Goal: Check status: Check status

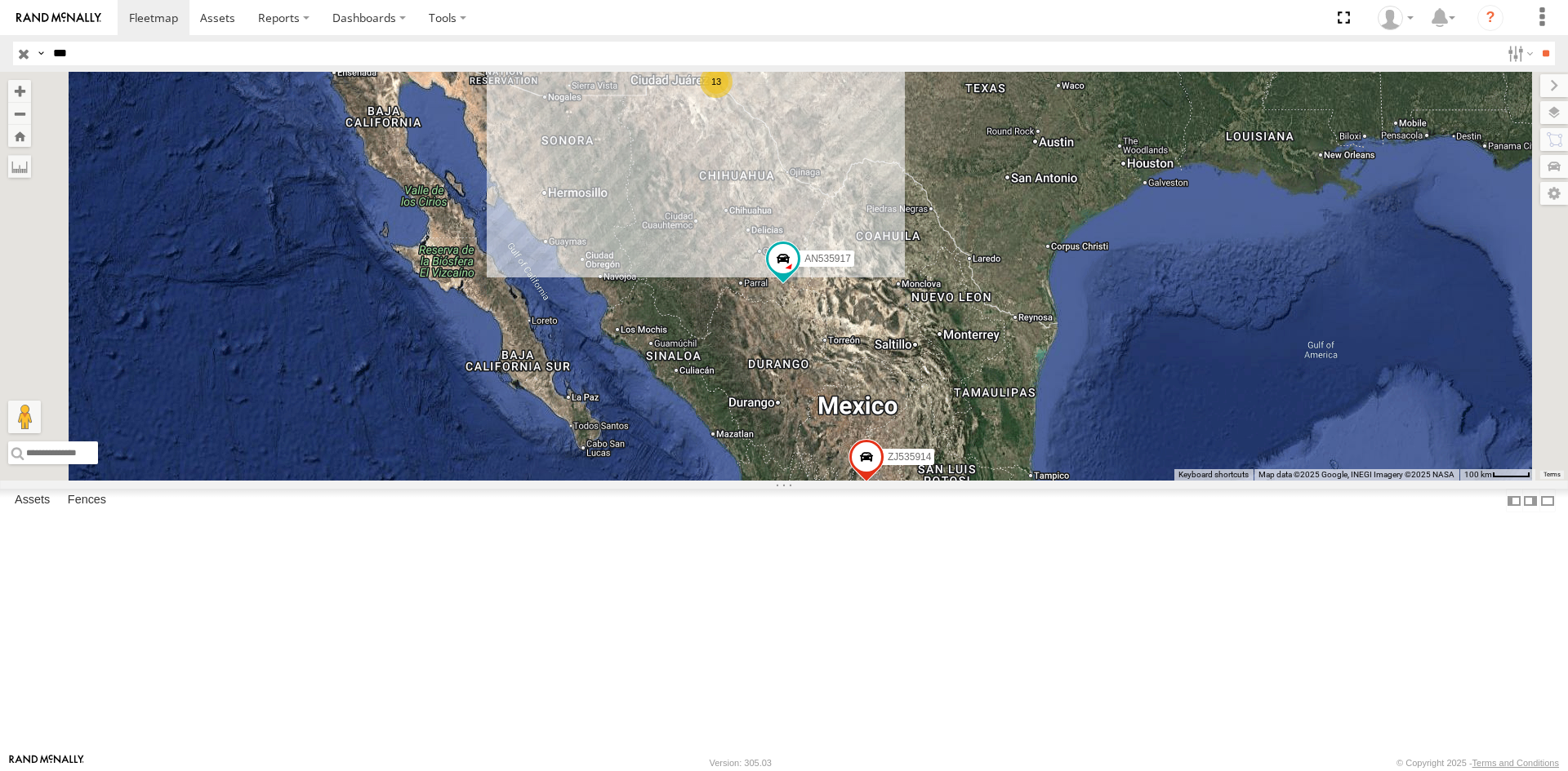
select select "**********"
click at [147, 45] on input "***" at bounding box center [773, 54] width 1454 height 24
click at [0, 0] on div "359" at bounding box center [0, 0] width 0 height 0
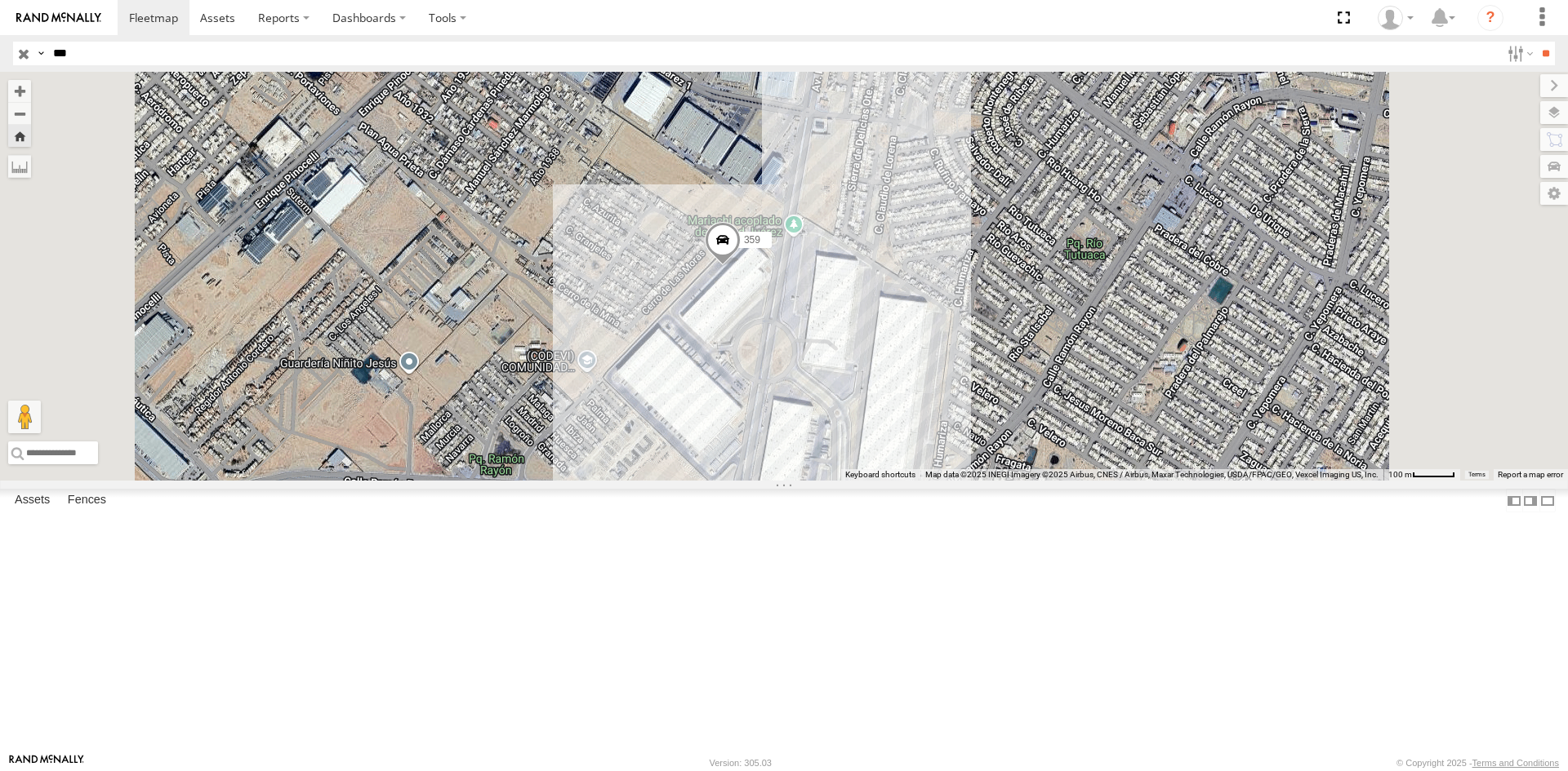
drag, startPoint x: 1011, startPoint y: 566, endPoint x: 1001, endPoint y: 522, distance: 45.1
click at [1001, 480] on div "359" at bounding box center [784, 277] width 1568 height 409
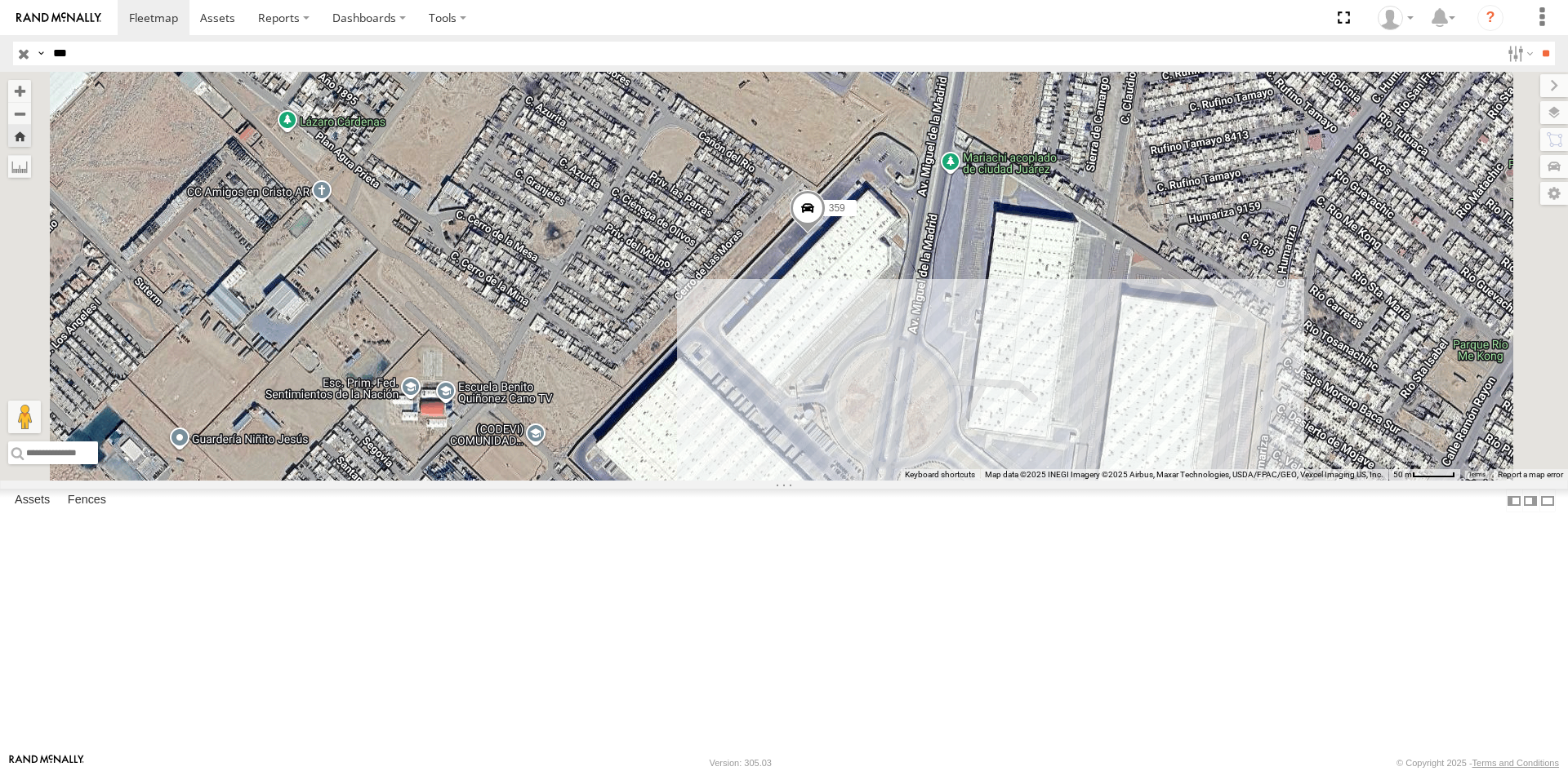
drag, startPoint x: 936, startPoint y: 508, endPoint x: 931, endPoint y: 480, distance: 28.4
click at [931, 480] on div "359" at bounding box center [784, 277] width 1568 height 409
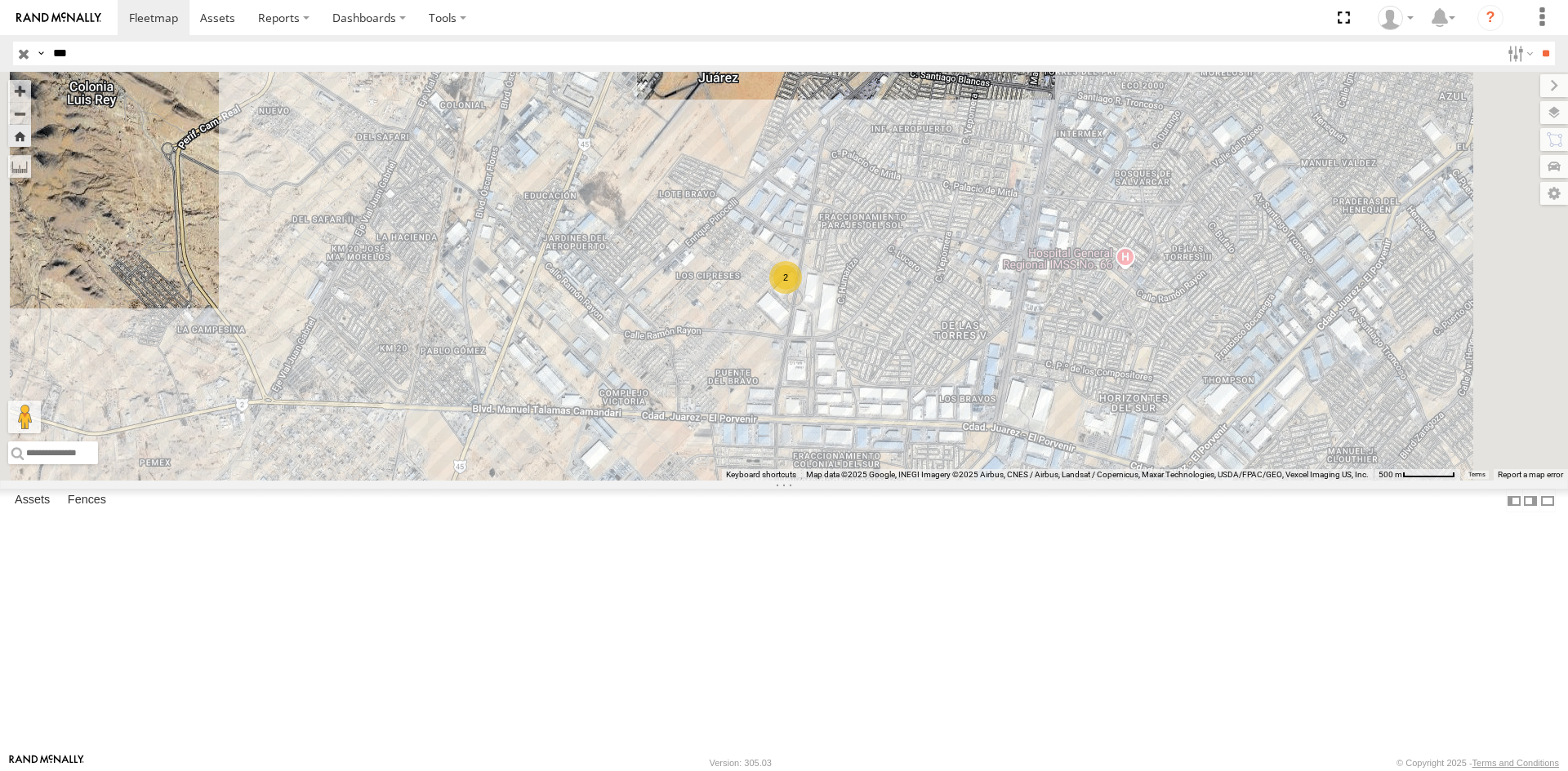
click at [0, 0] on div "359" at bounding box center [0, 0] width 0 height 0
click at [0, 0] on div "FLEXTRANSFER" at bounding box center [0, 0] width 0 height 0
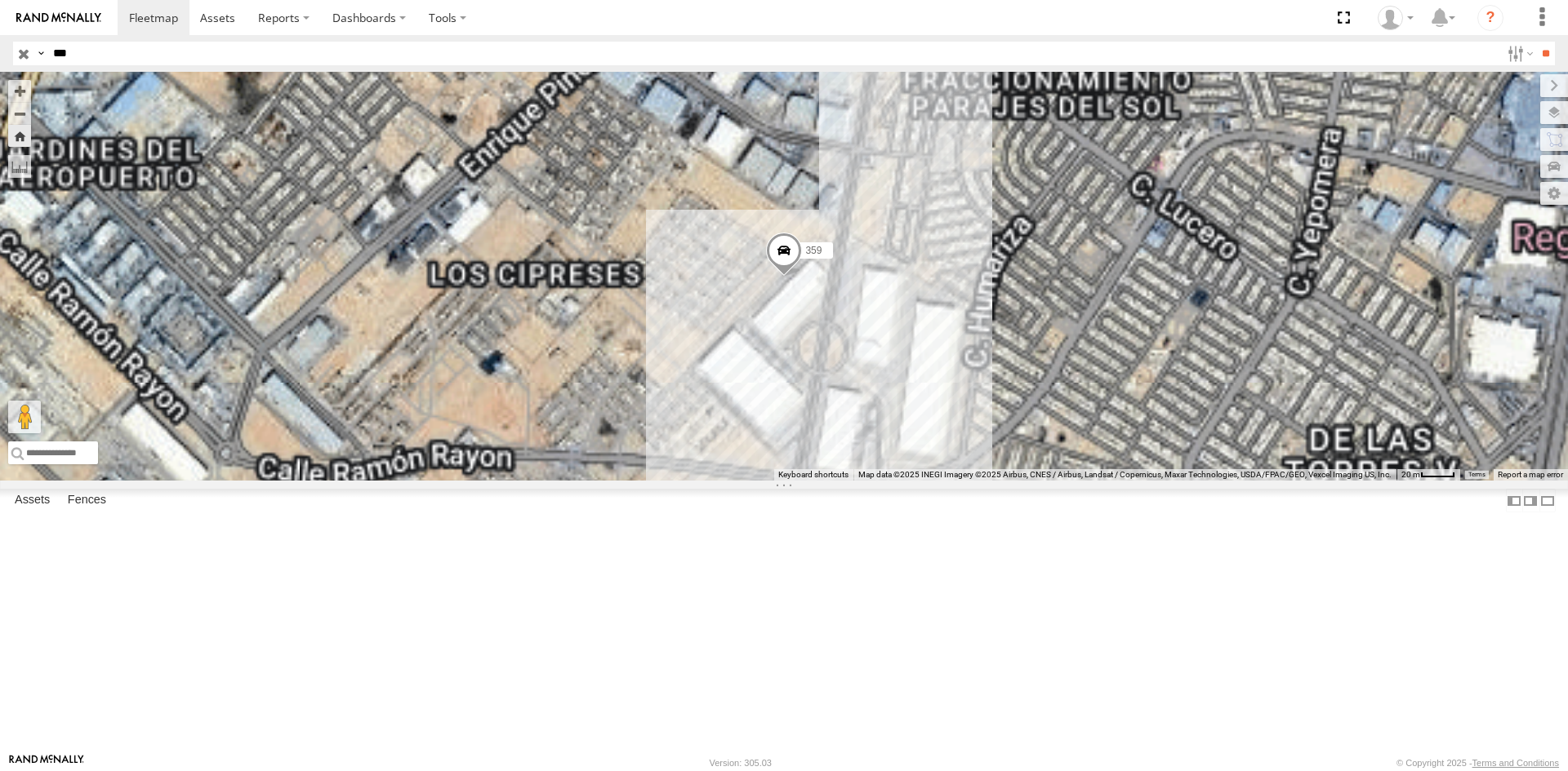
drag, startPoint x: 1123, startPoint y: 545, endPoint x: 1081, endPoint y: 561, distance: 44.9
click at [1084, 480] on div "359" at bounding box center [784, 277] width 1568 height 409
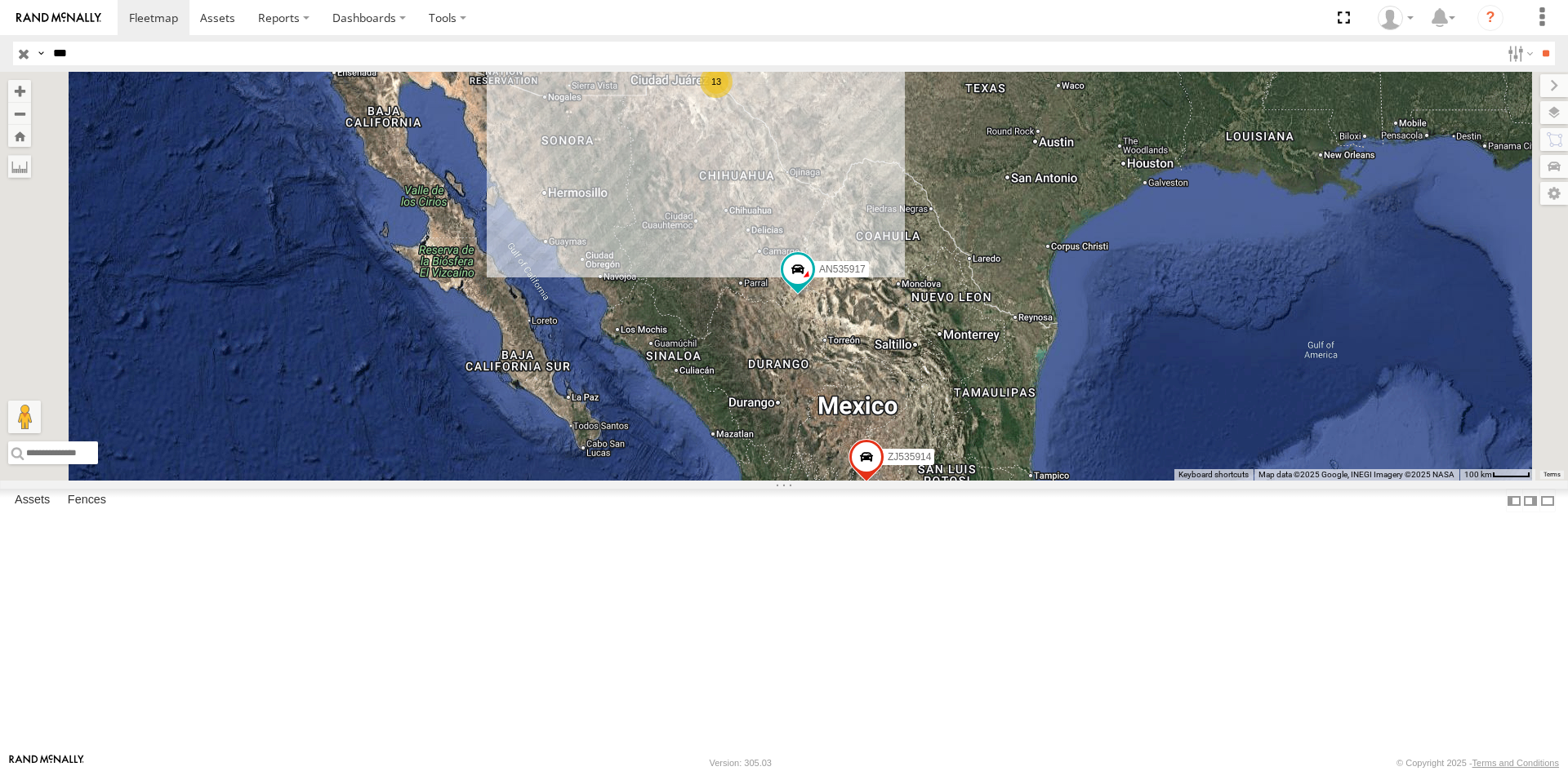
click at [0, 0] on div "359 FLEXTRANSFER" at bounding box center [0, 0] width 0 height 0
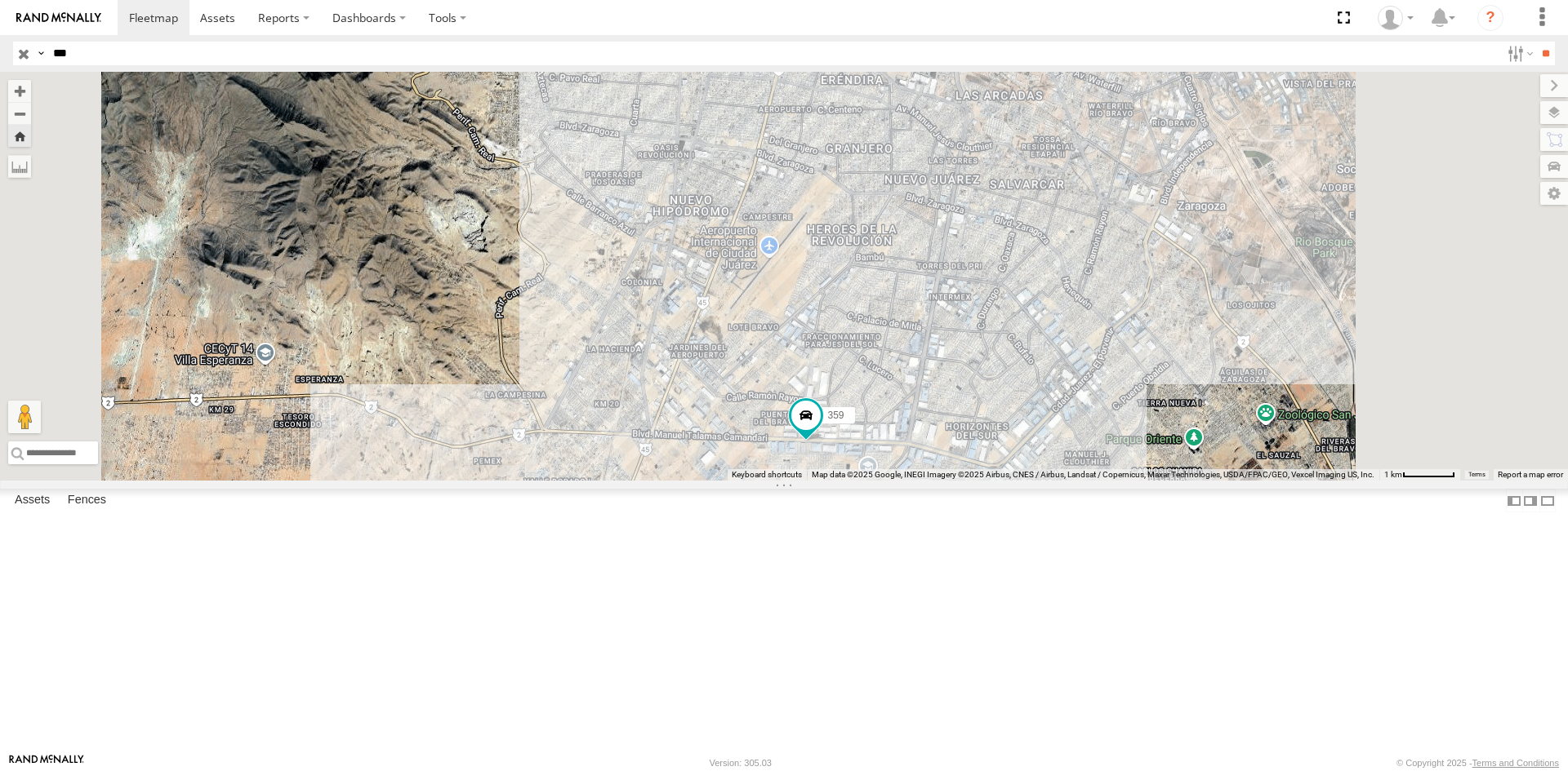
drag, startPoint x: 1079, startPoint y: 655, endPoint x: 984, endPoint y: 566, distance: 130.2
click at [985, 480] on div "359" at bounding box center [784, 277] width 1568 height 409
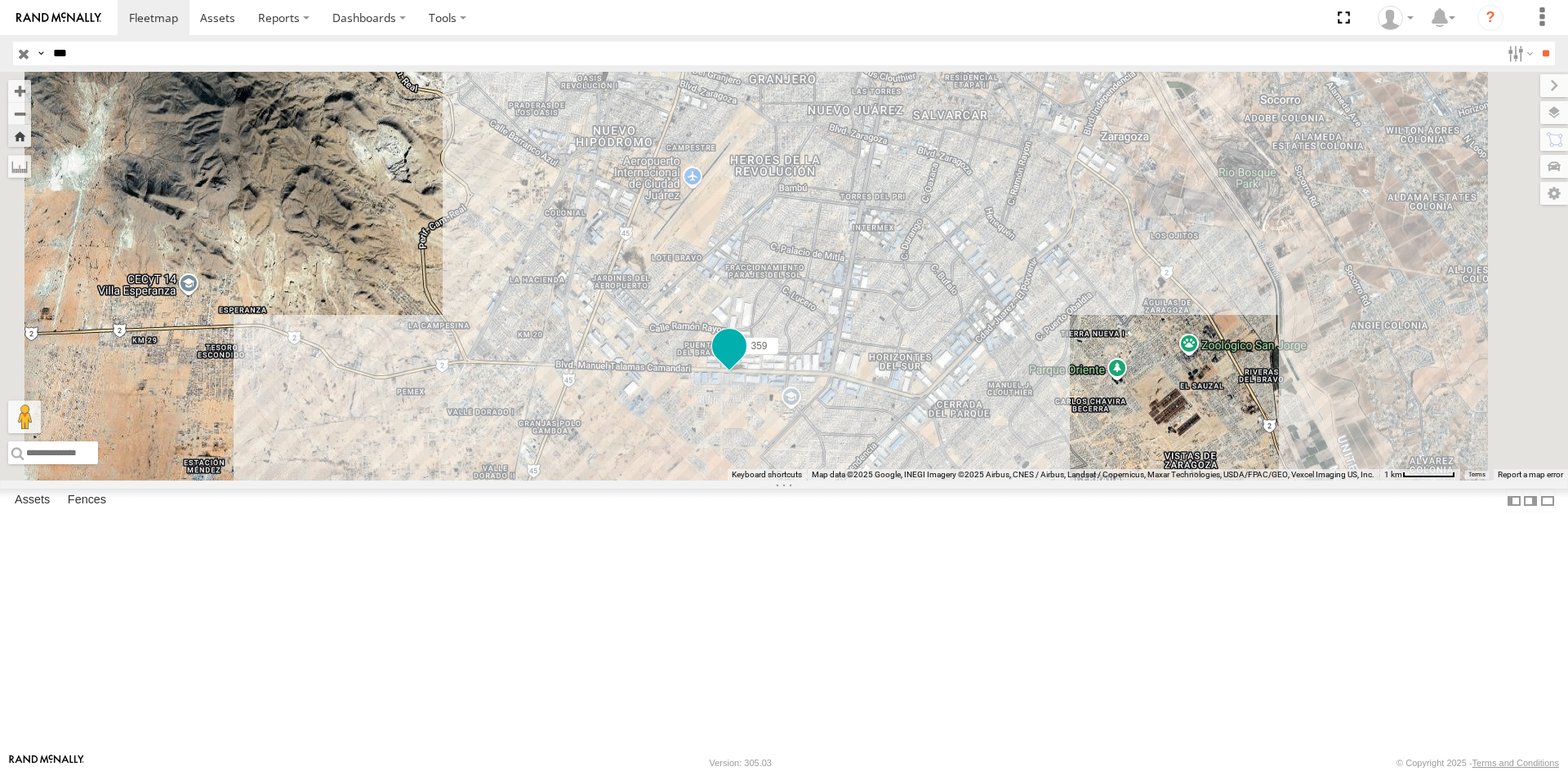
click at [747, 372] on span at bounding box center [729, 351] width 36 height 44
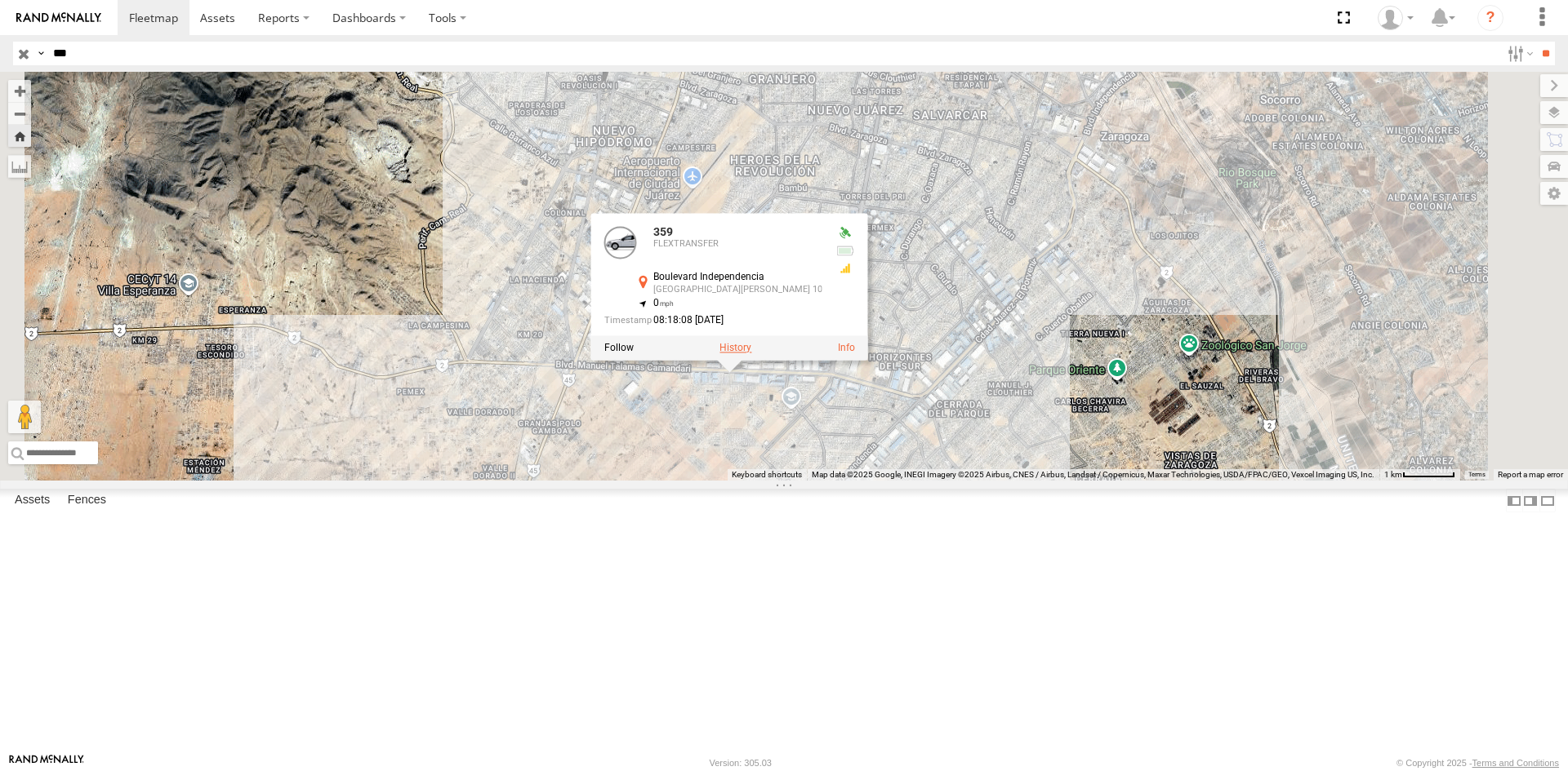
click at [751, 354] on label at bounding box center [735, 348] width 31 height 11
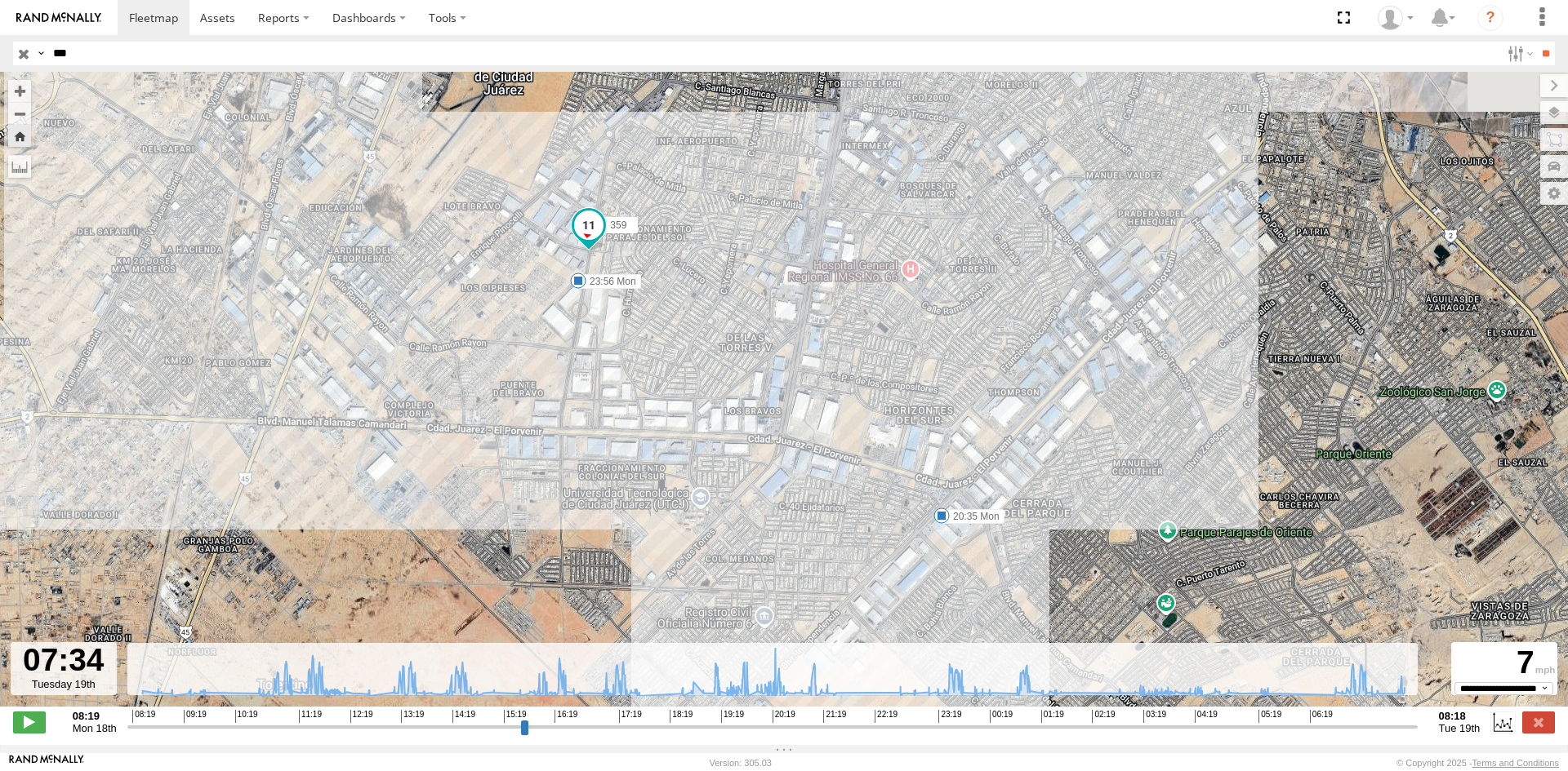
drag, startPoint x: 130, startPoint y: 738, endPoint x: 1374, endPoint y: 722, distance: 1244.1
type input "**********"
click at [1374, 722] on input "range" at bounding box center [773, 727] width 1291 height 16
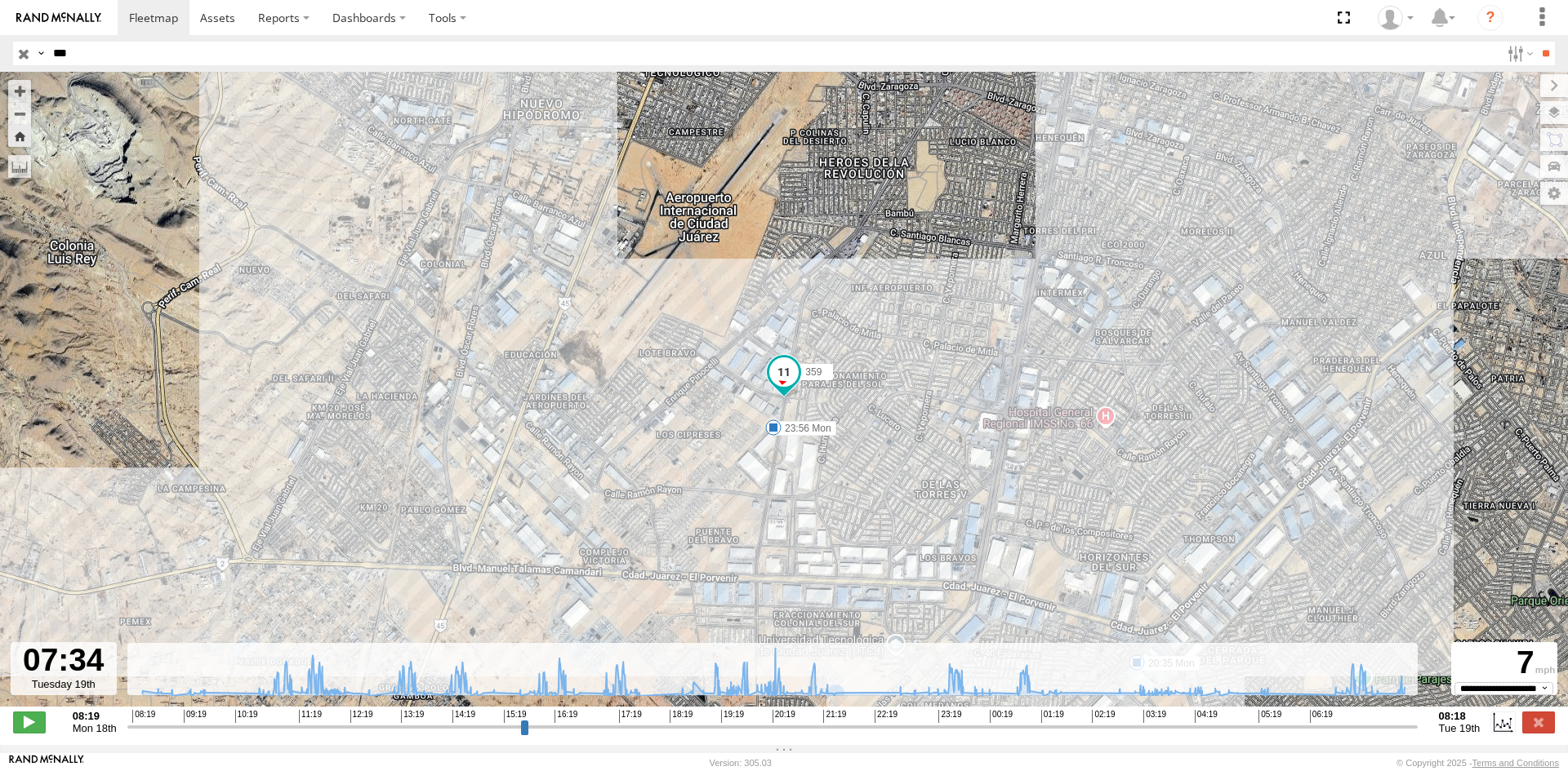
click at [24, 58] on input "button" at bounding box center [23, 54] width 21 height 24
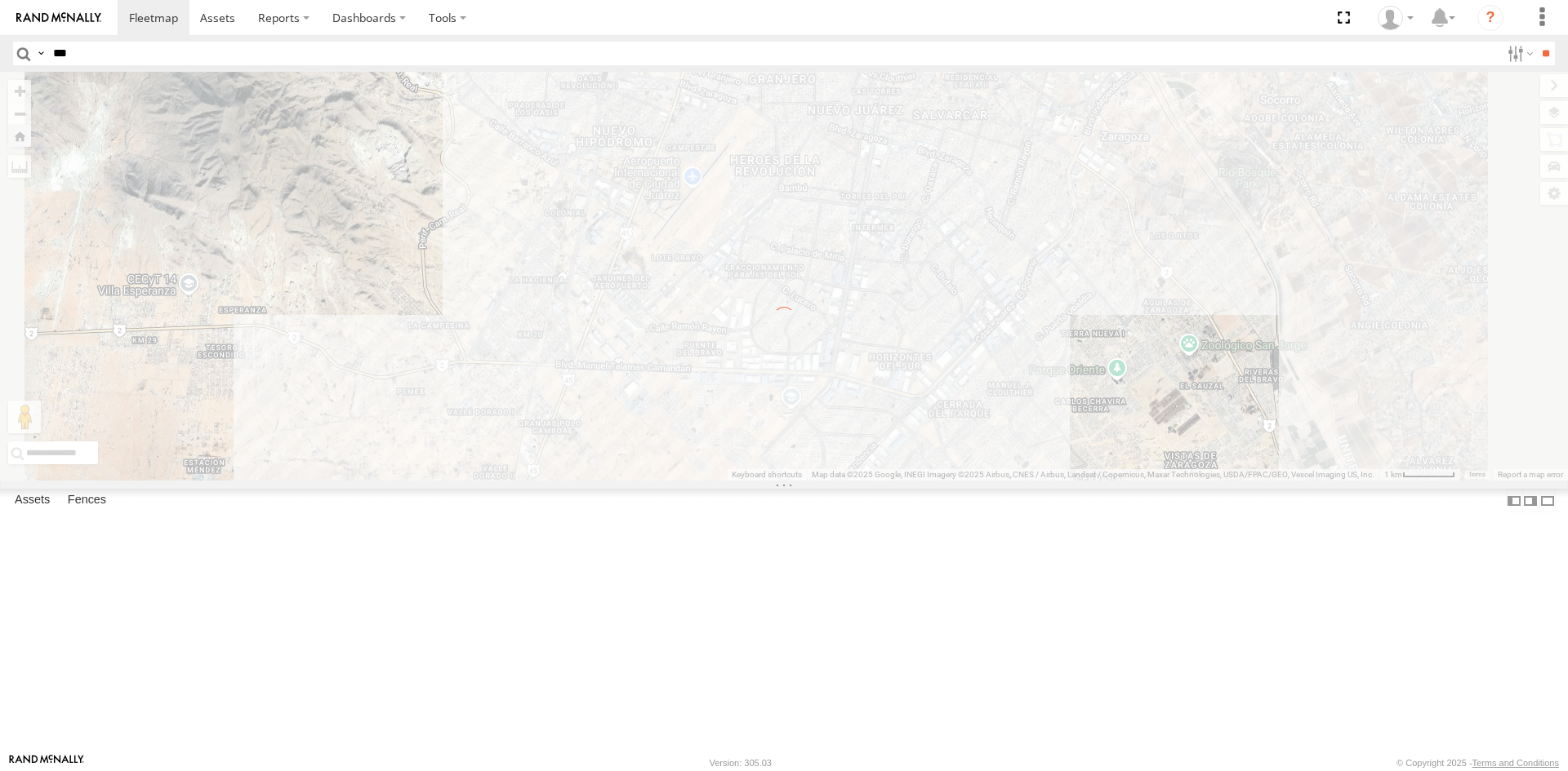
click at [94, 59] on input "***" at bounding box center [773, 54] width 1454 height 24
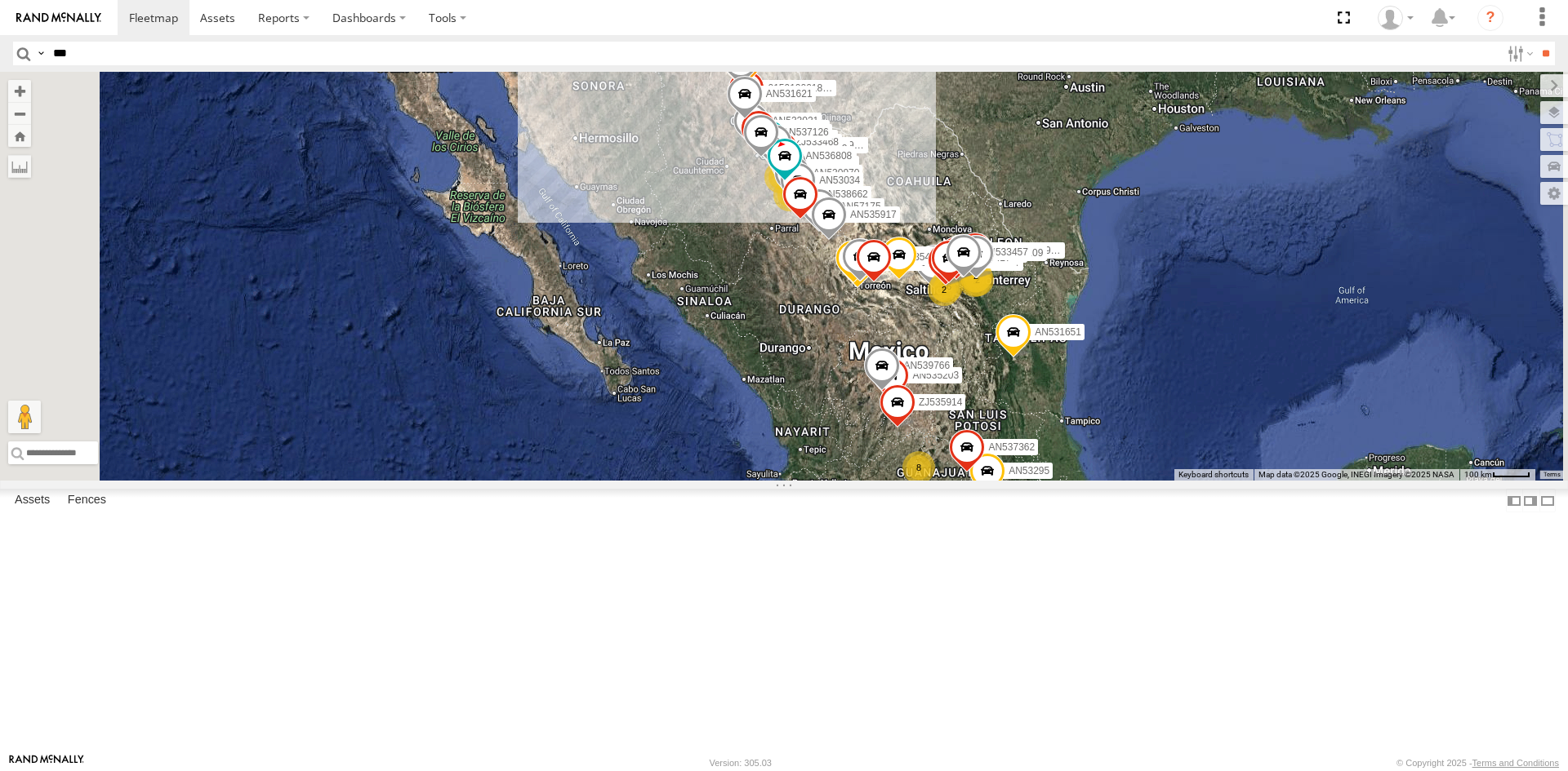
type input "***"
click at [1537, 42] on input "**" at bounding box center [1546, 54] width 19 height 24
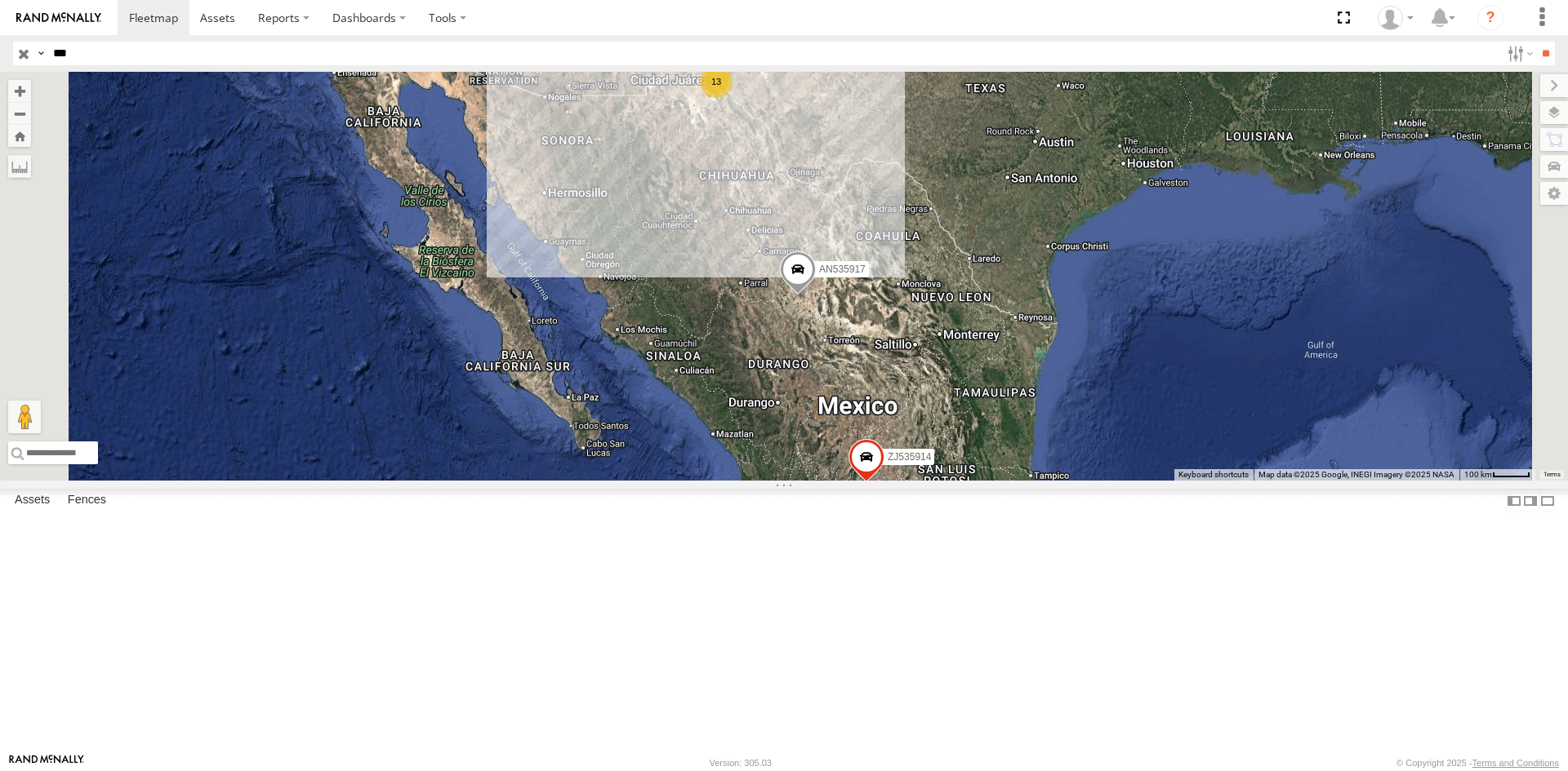
click at [0, 0] on div "359 FLEXTRANSFER" at bounding box center [0, 0] width 0 height 0
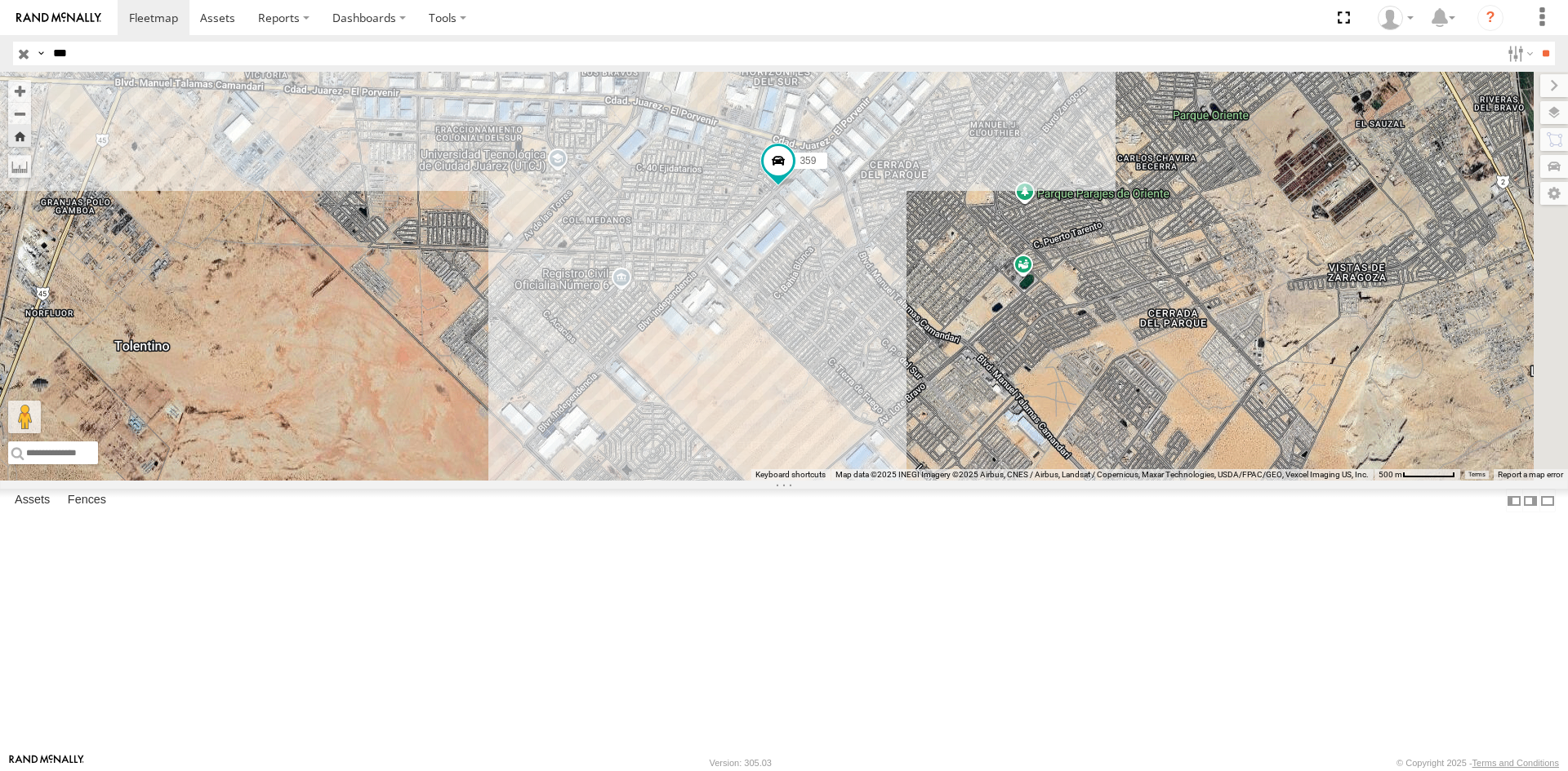
drag, startPoint x: 1158, startPoint y: 550, endPoint x: 872, endPoint y: 357, distance: 345.0
click at [872, 357] on div "AN532119 359" at bounding box center [784, 277] width 1568 height 409
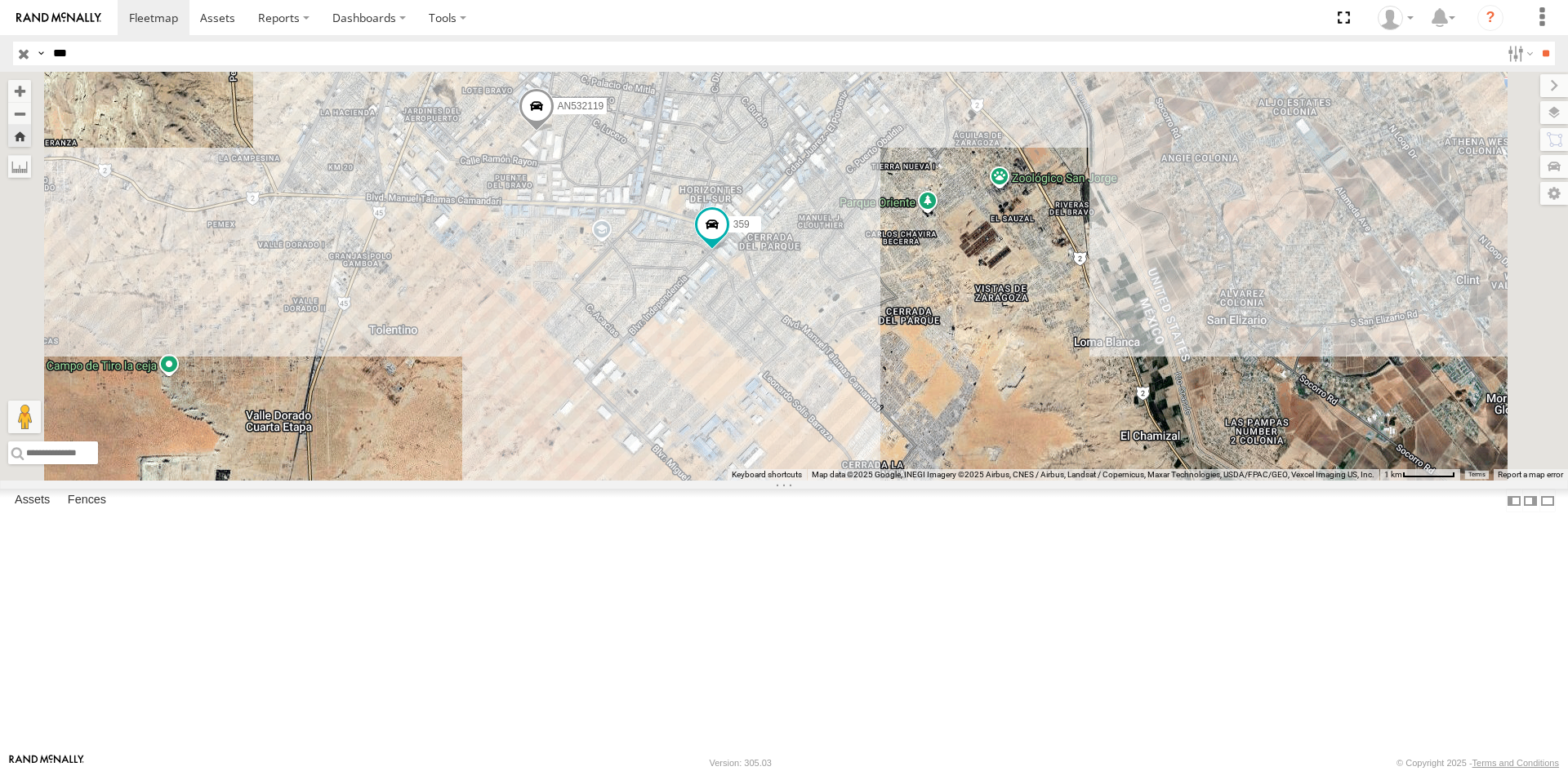
drag, startPoint x: 921, startPoint y: 447, endPoint x: 935, endPoint y: 418, distance: 32.2
click at [935, 418] on div "AN532119 AN535911 359 5" at bounding box center [784, 277] width 1568 height 409
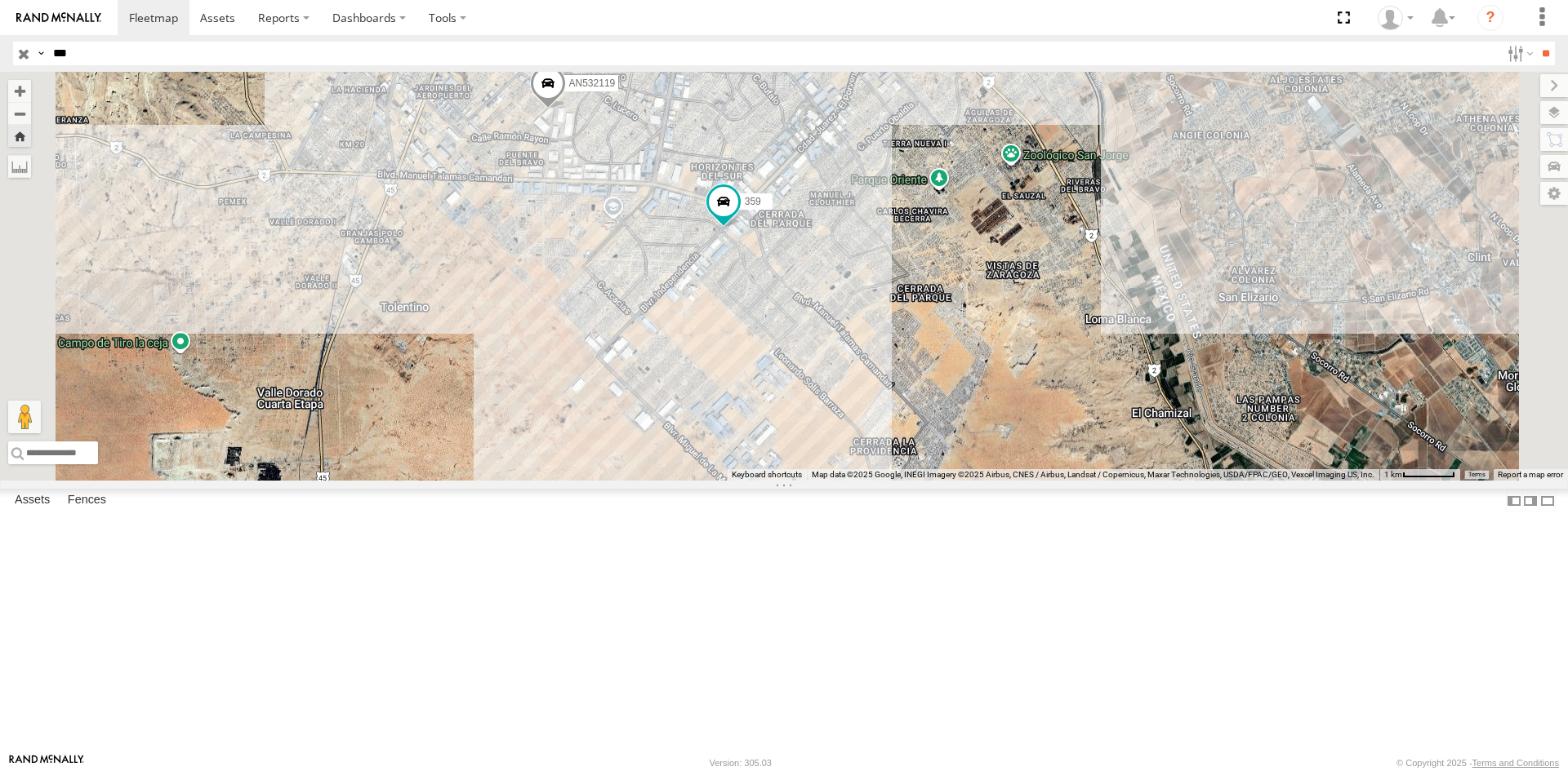
click at [0, 0] on div "359" at bounding box center [0, 0] width 0 height 0
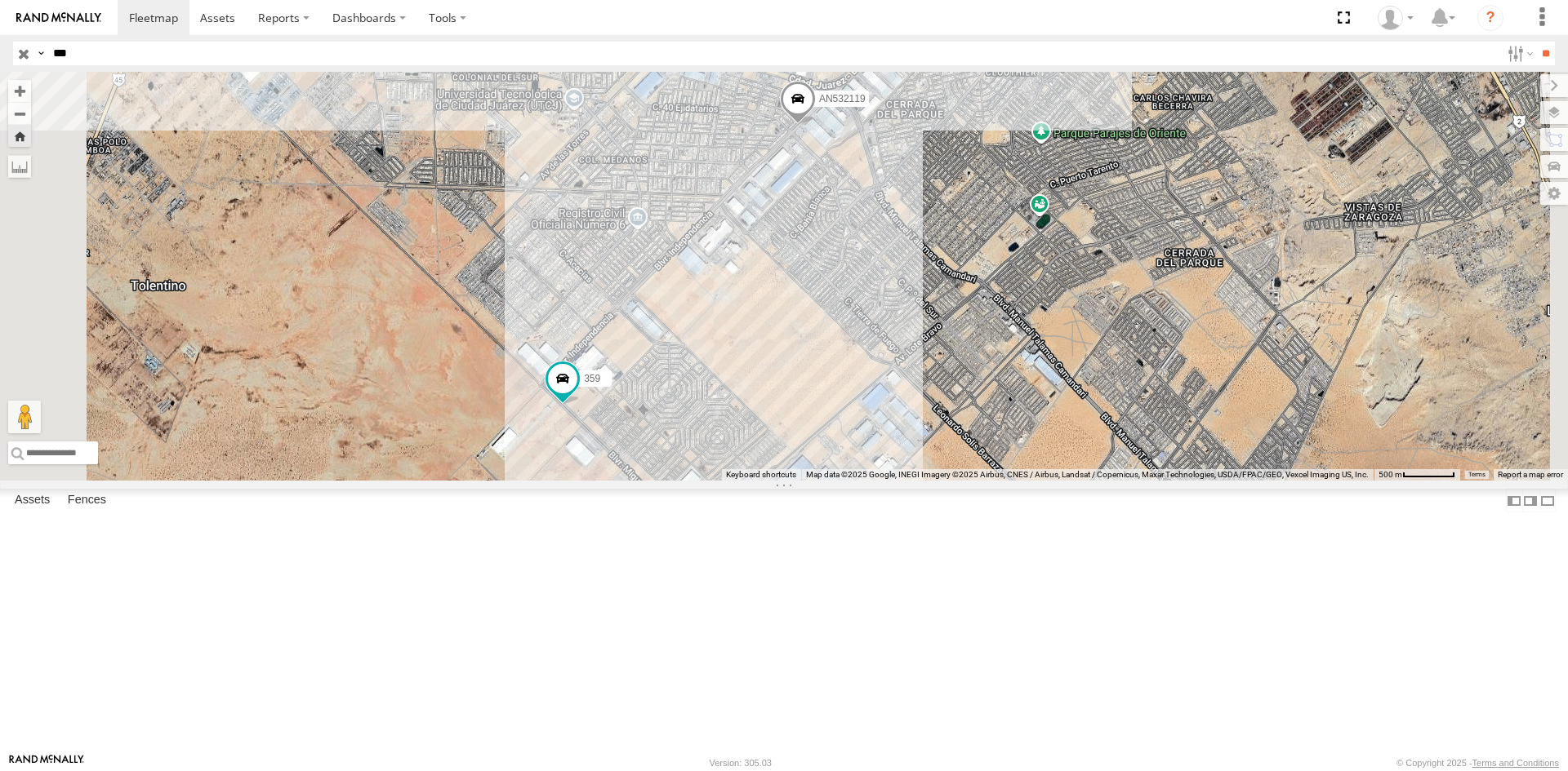
drag, startPoint x: 853, startPoint y: 639, endPoint x: 863, endPoint y: 485, distance: 154.3
click at [863, 480] on div "AN532119 359" at bounding box center [784, 277] width 1568 height 409
